Goal: Transaction & Acquisition: Book appointment/travel/reservation

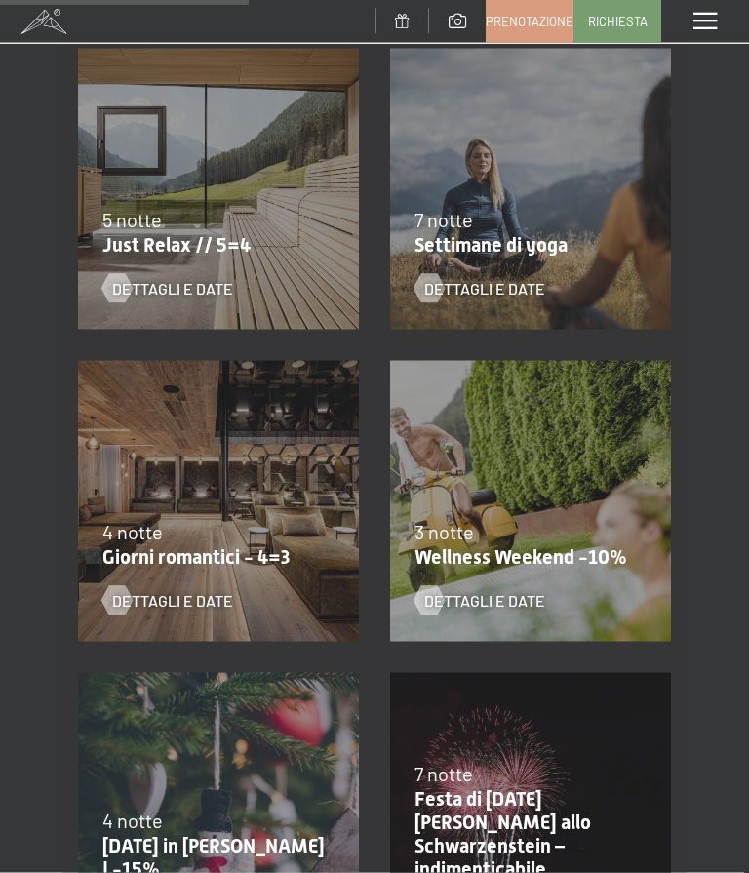
scroll to position [1013, 0]
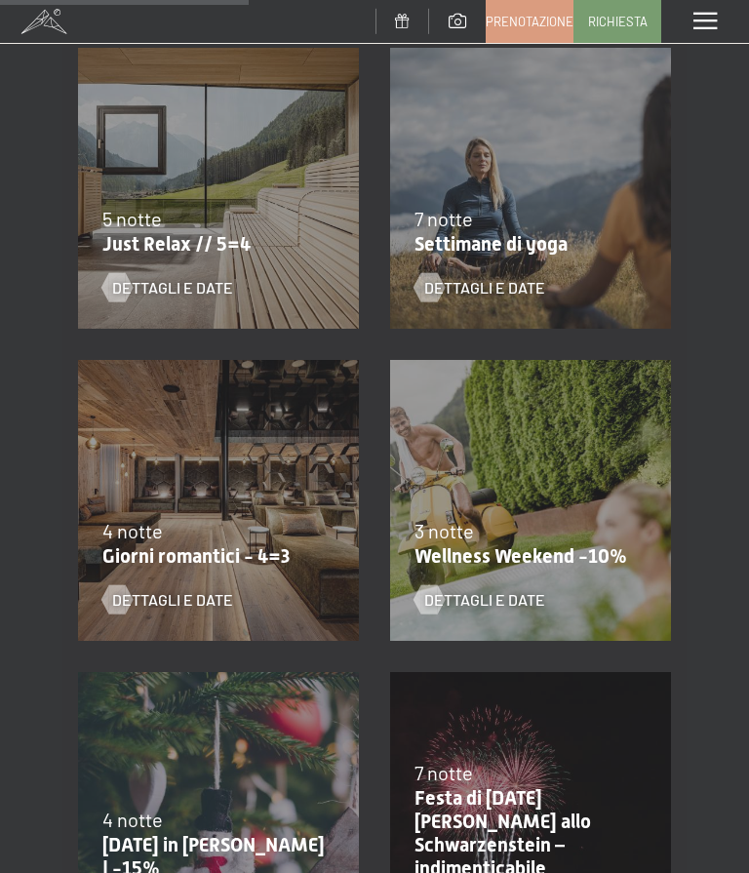
click at [525, 602] on span "Dettagli e Date" at bounding box center [484, 599] width 121 height 21
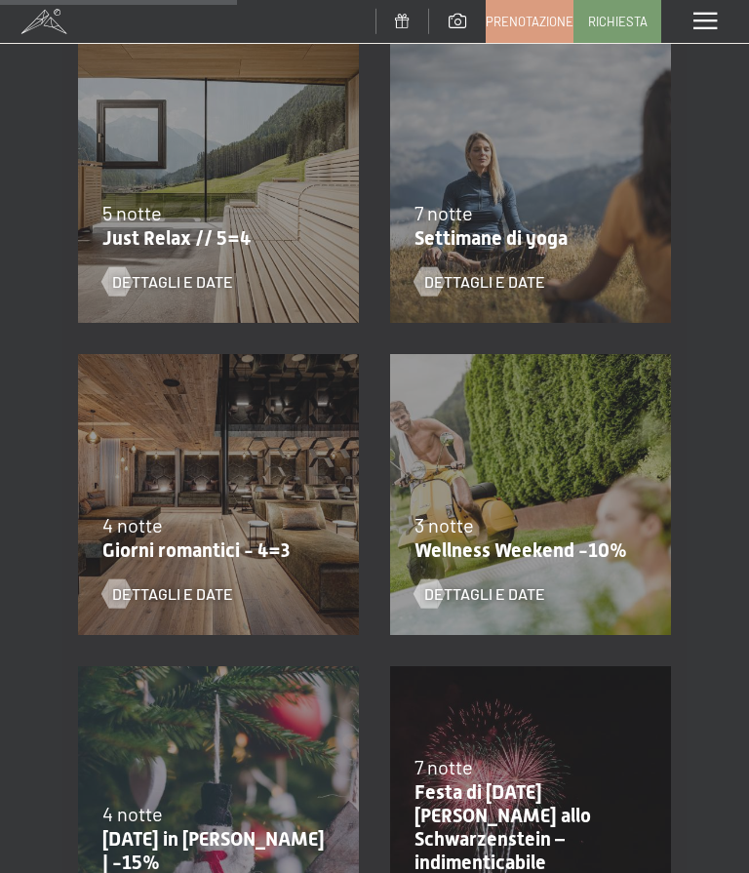
scroll to position [1020, 0]
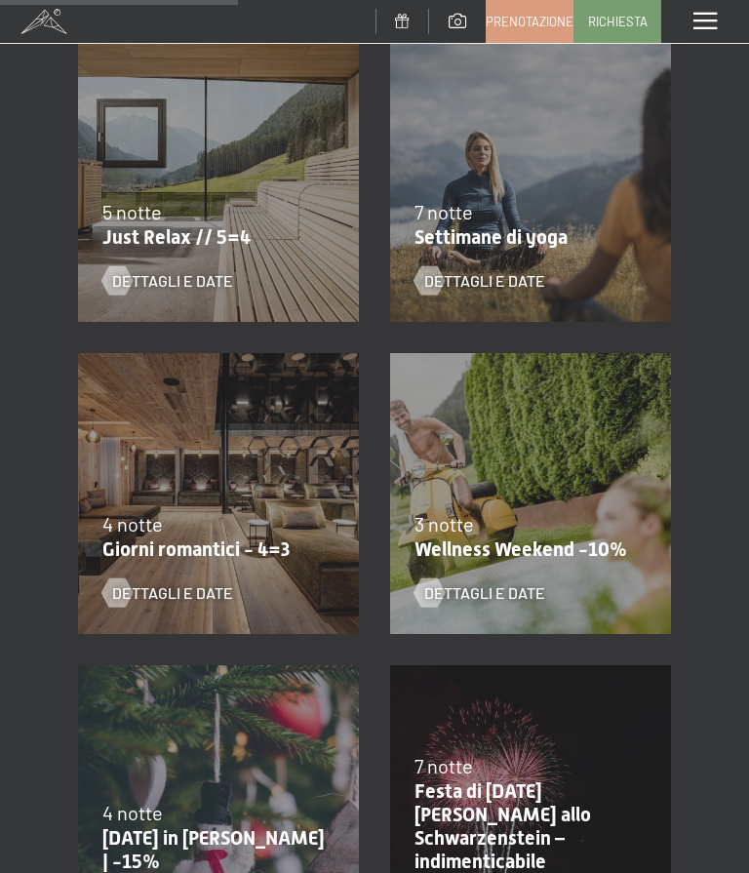
click at [286, 504] on span "Consenso marketing*" at bounding box center [262, 495] width 147 height 20
click at [179, 504] on input "Consenso marketing*" at bounding box center [170, 495] width 20 height 20
checkbox input "false"
click at [205, 582] on span "Dettagli e Date" at bounding box center [172, 592] width 121 height 21
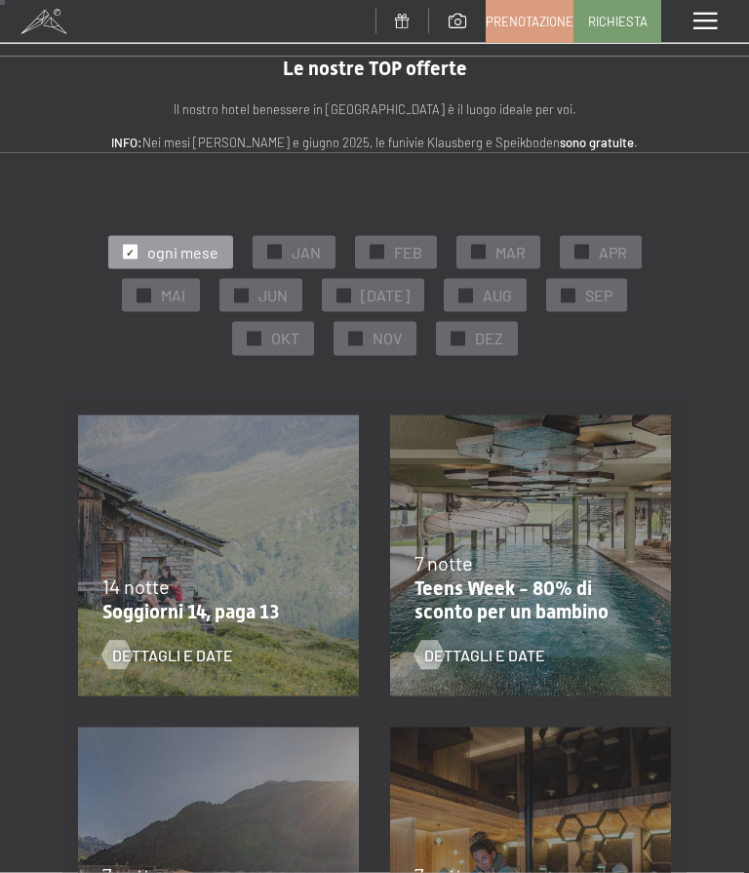
scroll to position [0, 0]
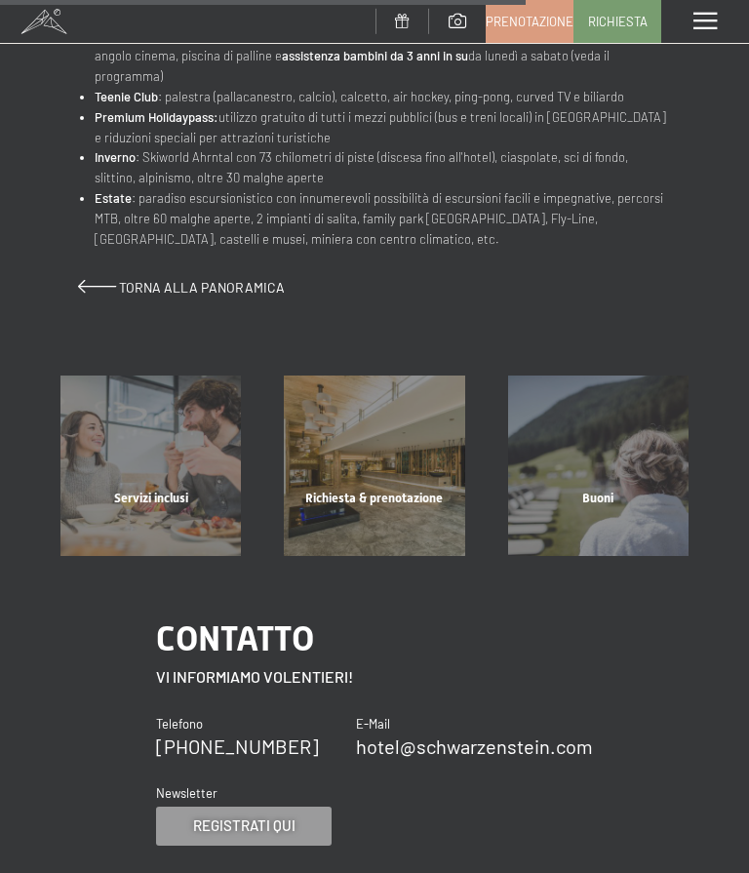
scroll to position [1228, 0]
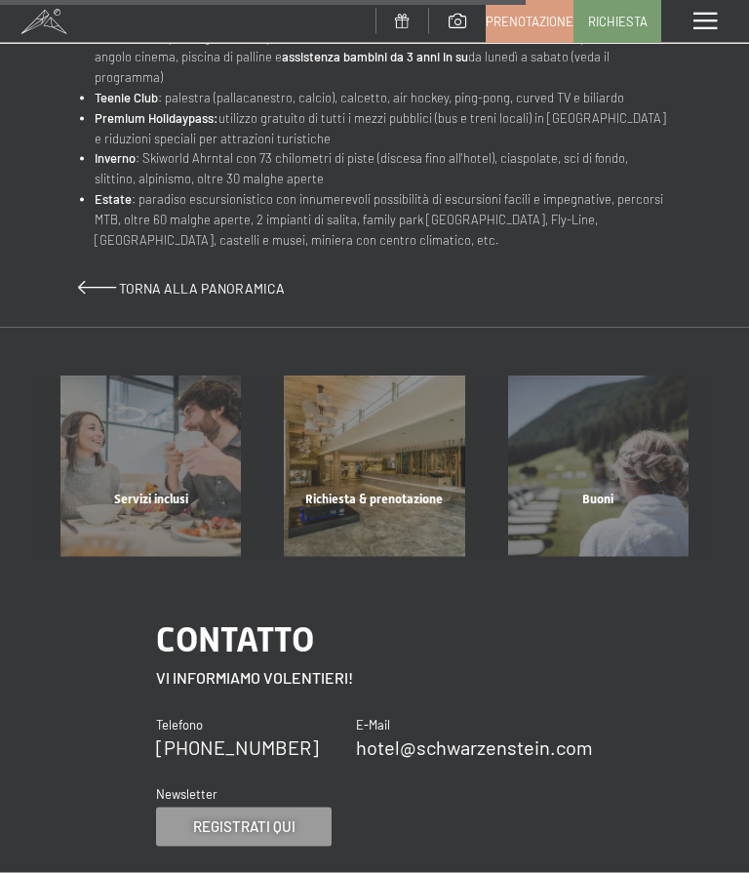
click at [182, 490] on div "Servizi inclusi" at bounding box center [150, 523] width 223 height 66
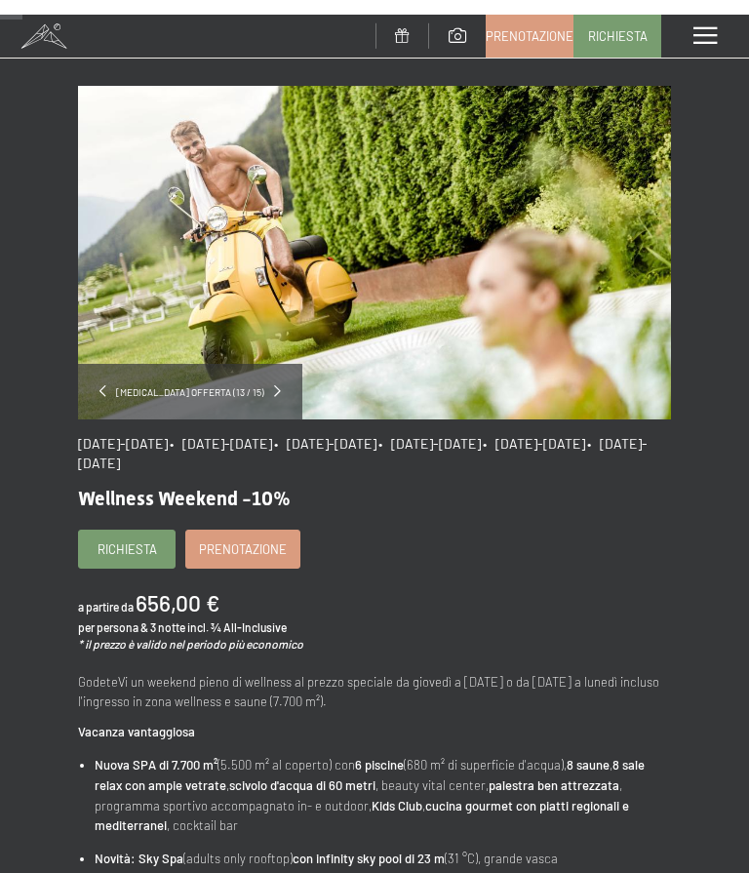
scroll to position [0, 0]
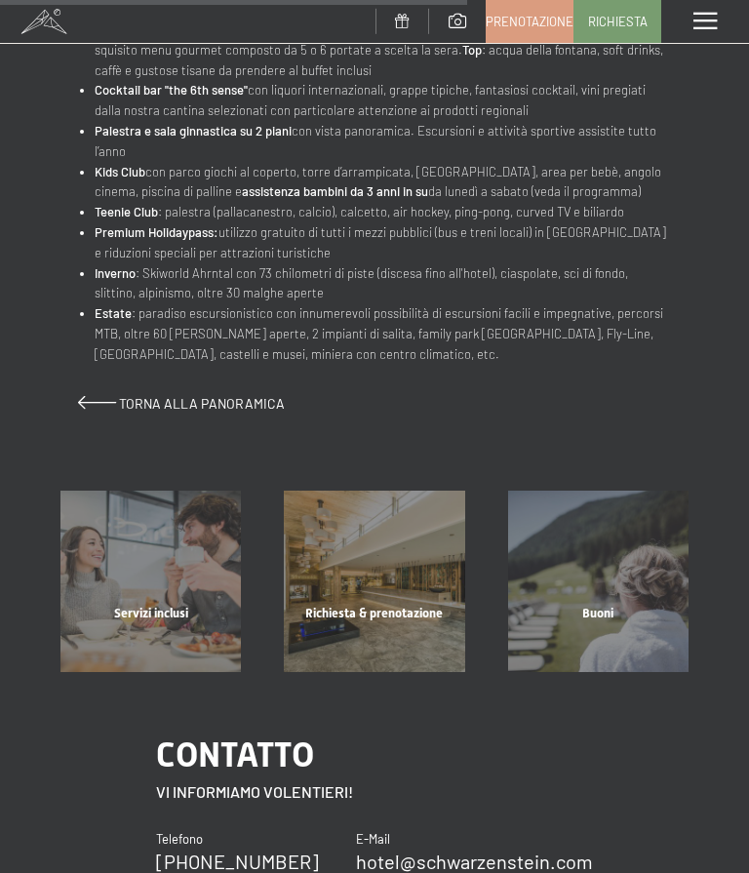
scroll to position [1092, 0]
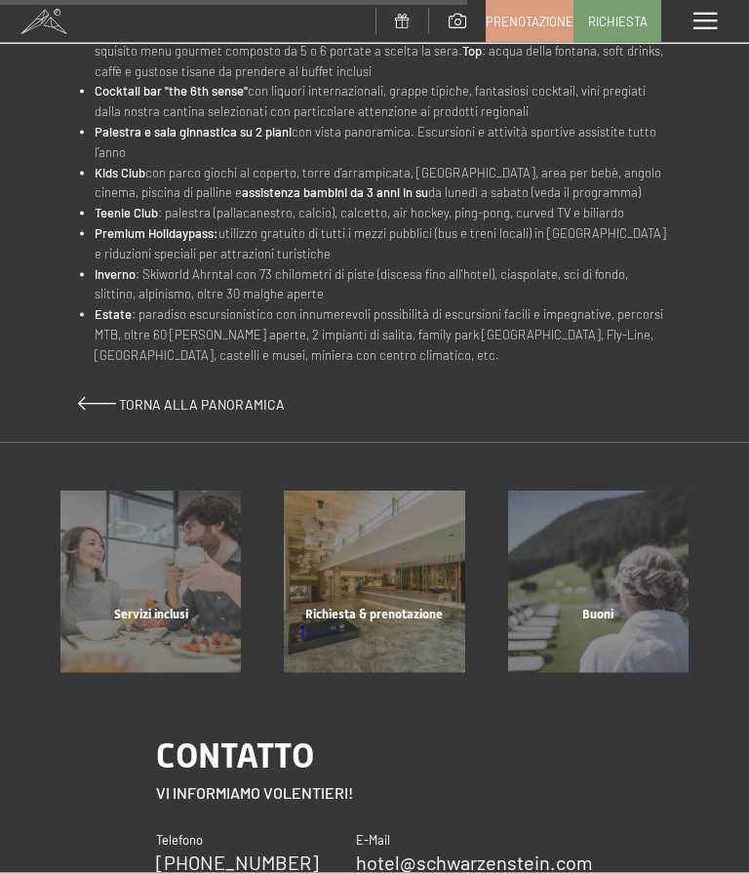
click at [163, 606] on div "Servizi inclusi" at bounding box center [150, 639] width 223 height 66
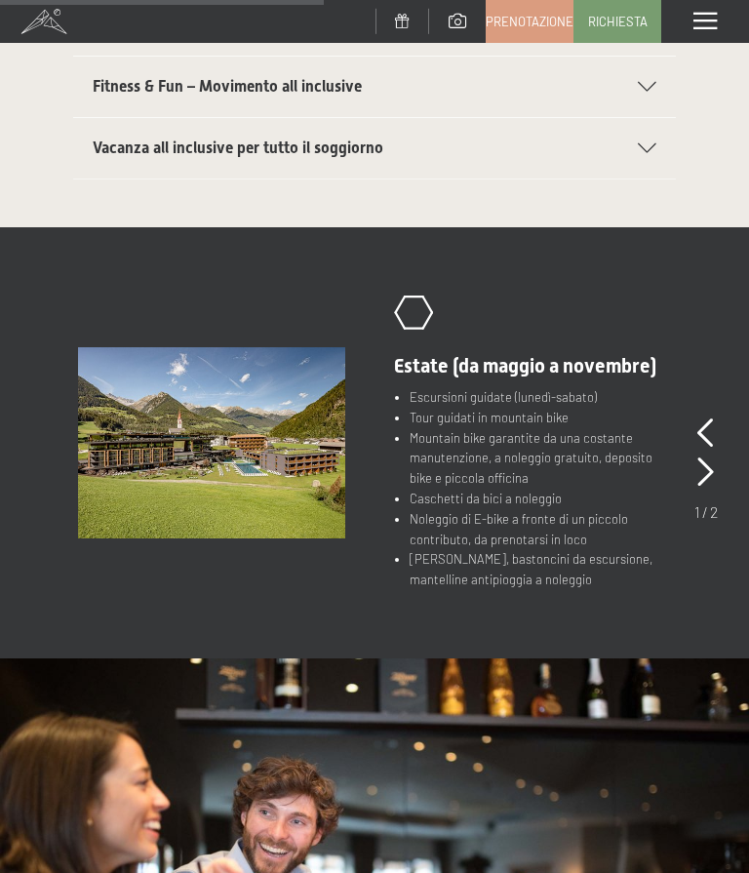
scroll to position [868, 0]
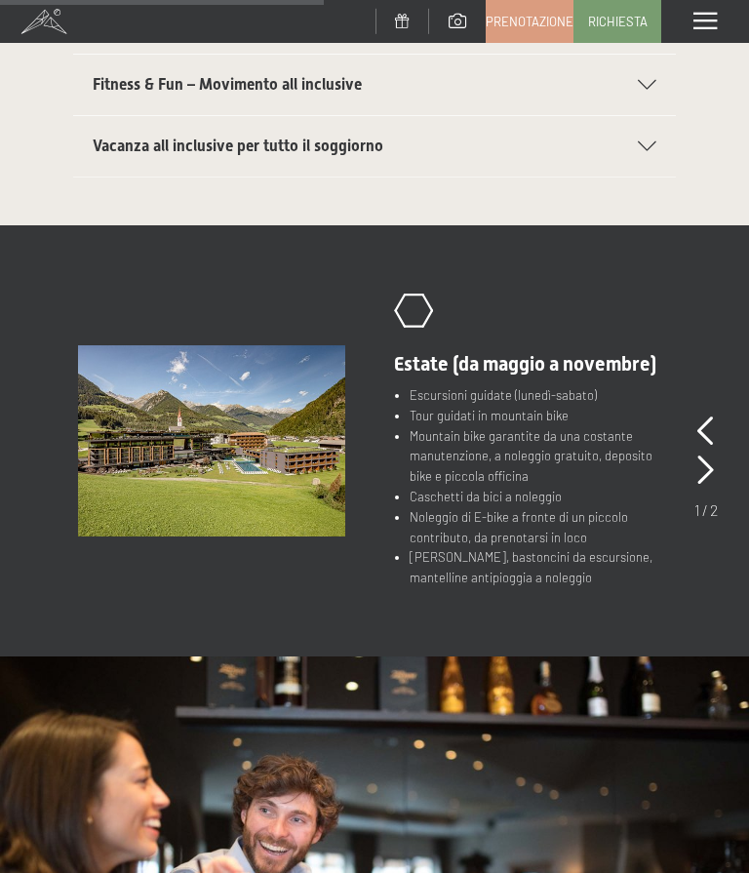
click at [702, 455] on icon at bounding box center [705, 469] width 17 height 29
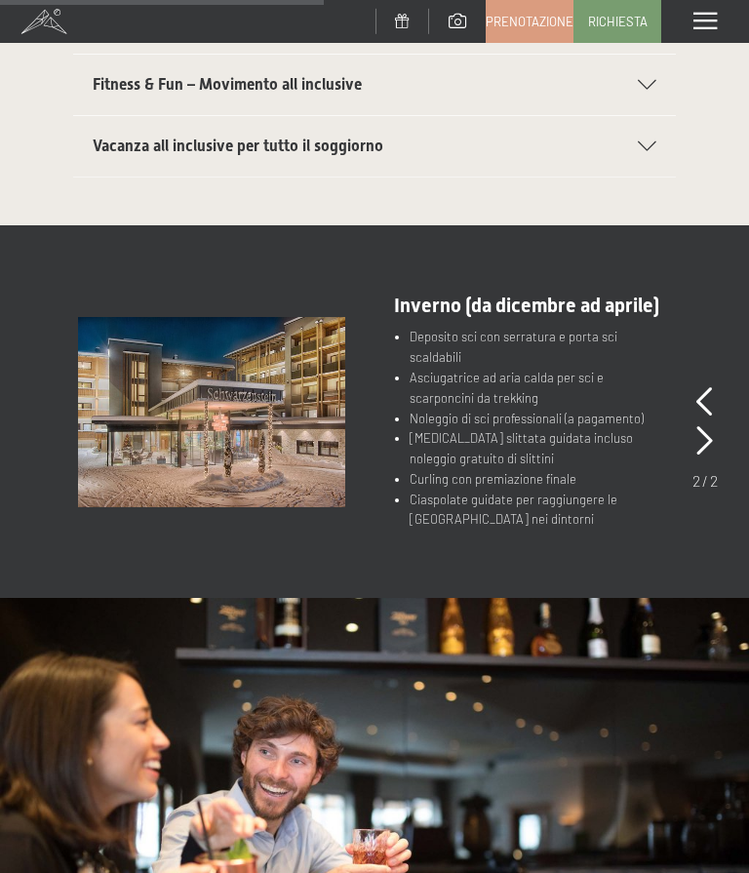
click at [726, 365] on div "slide 4 of 2 .st0{fill:none;stroke:#FFFFFF;stroke-width:2;stroke-linecap:round;…" at bounding box center [374, 412] width 749 height 236
click at [708, 387] on icon at bounding box center [704, 401] width 17 height 29
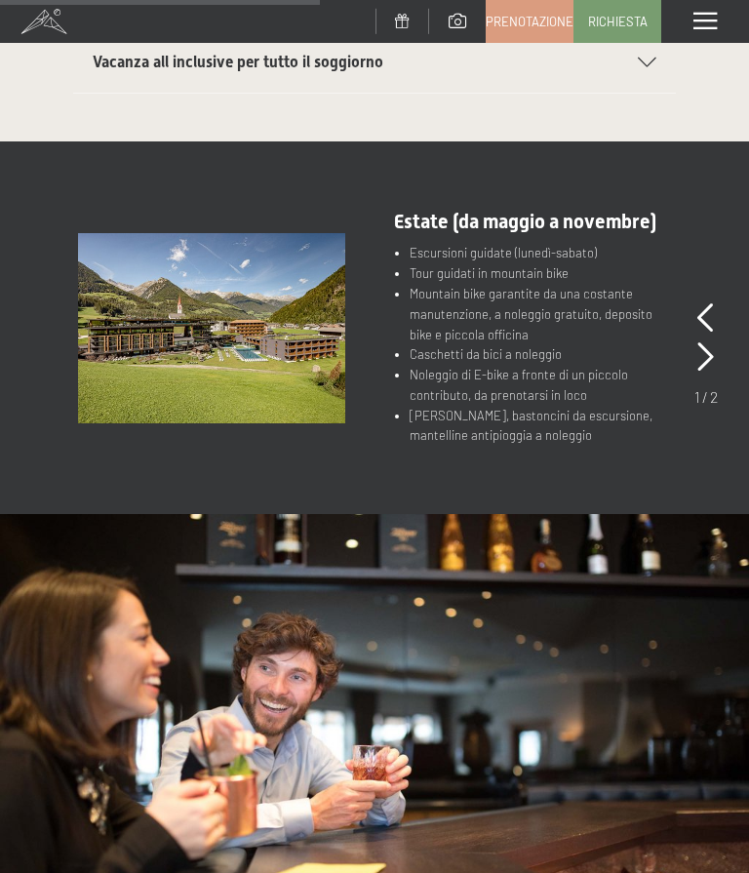
scroll to position [907, 0]
